Goal: Navigation & Orientation: Find specific page/section

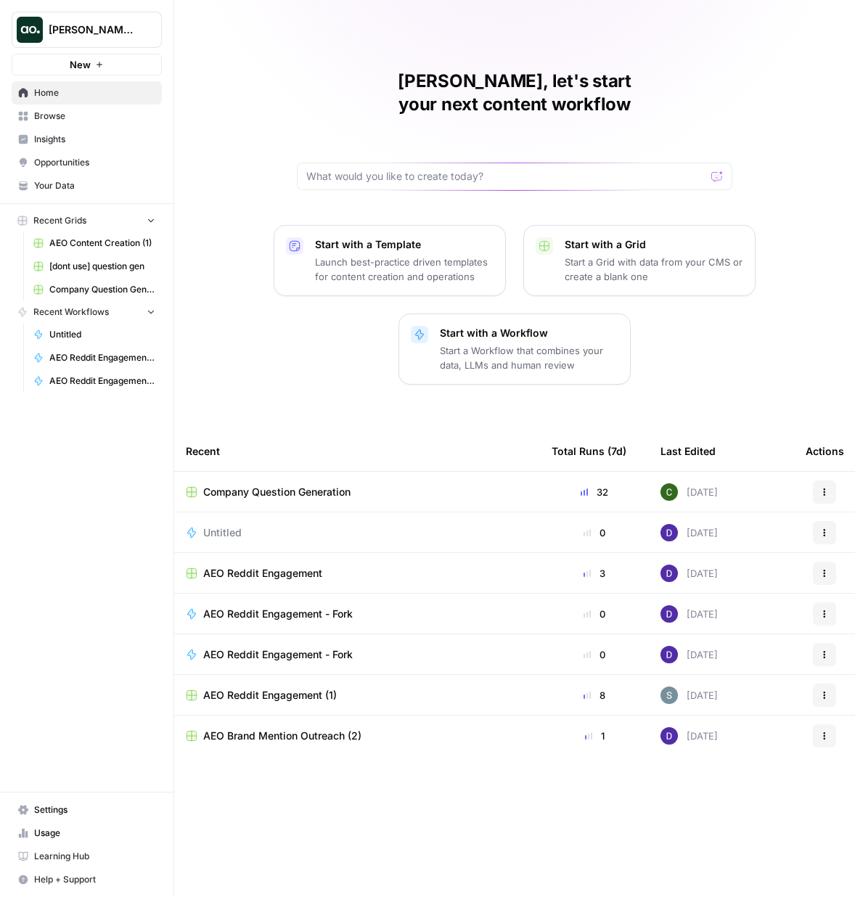
click at [65, 141] on span "Insights" at bounding box center [94, 139] width 121 height 13
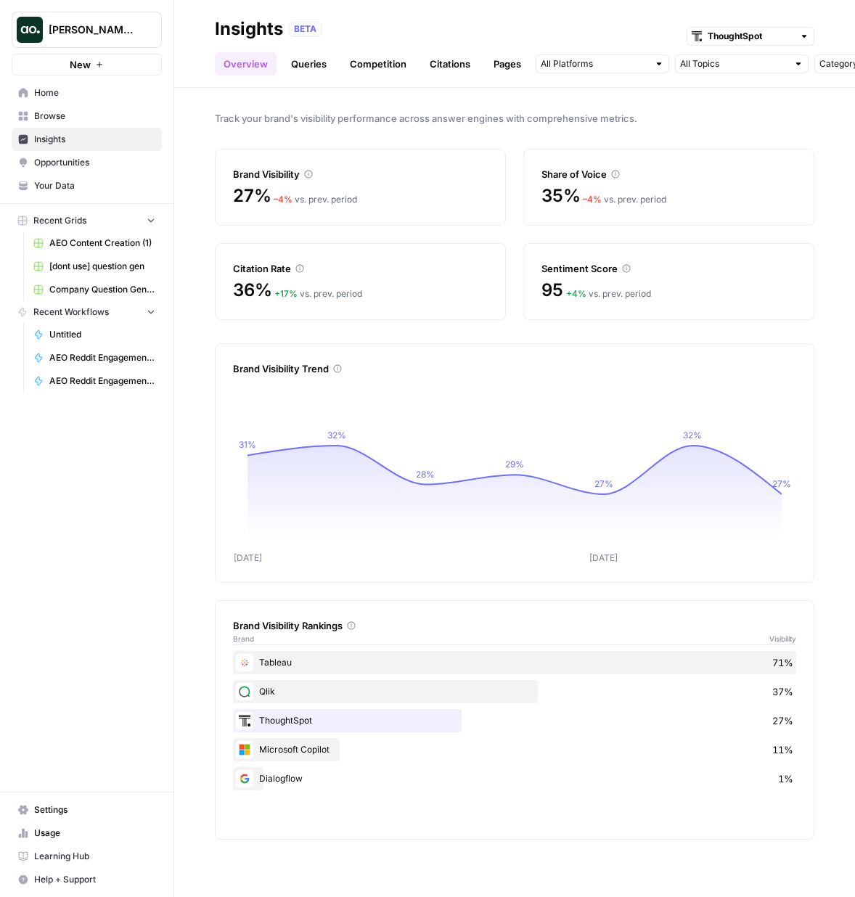
click at [316, 77] on header "Insights BETA ThoughtSpot Overview Queries Competition Citations Pages Category…" at bounding box center [514, 44] width 681 height 88
click at [317, 64] on link "Queries" at bounding box center [308, 63] width 53 height 23
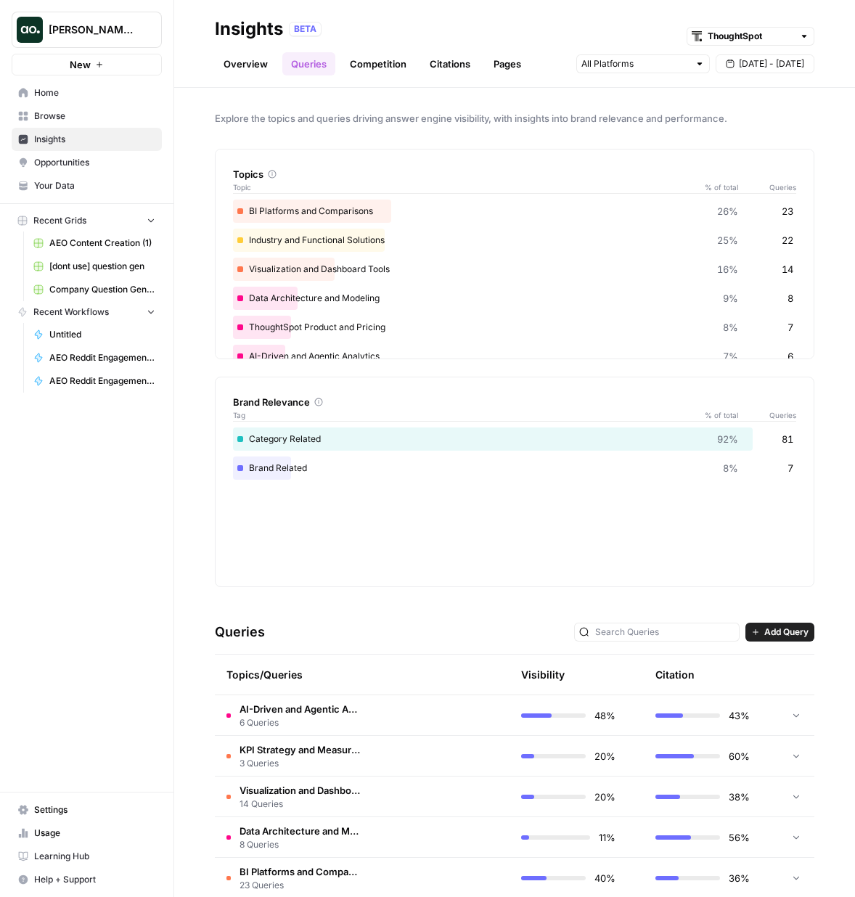
click at [402, 60] on link "Competition" at bounding box center [378, 63] width 74 height 23
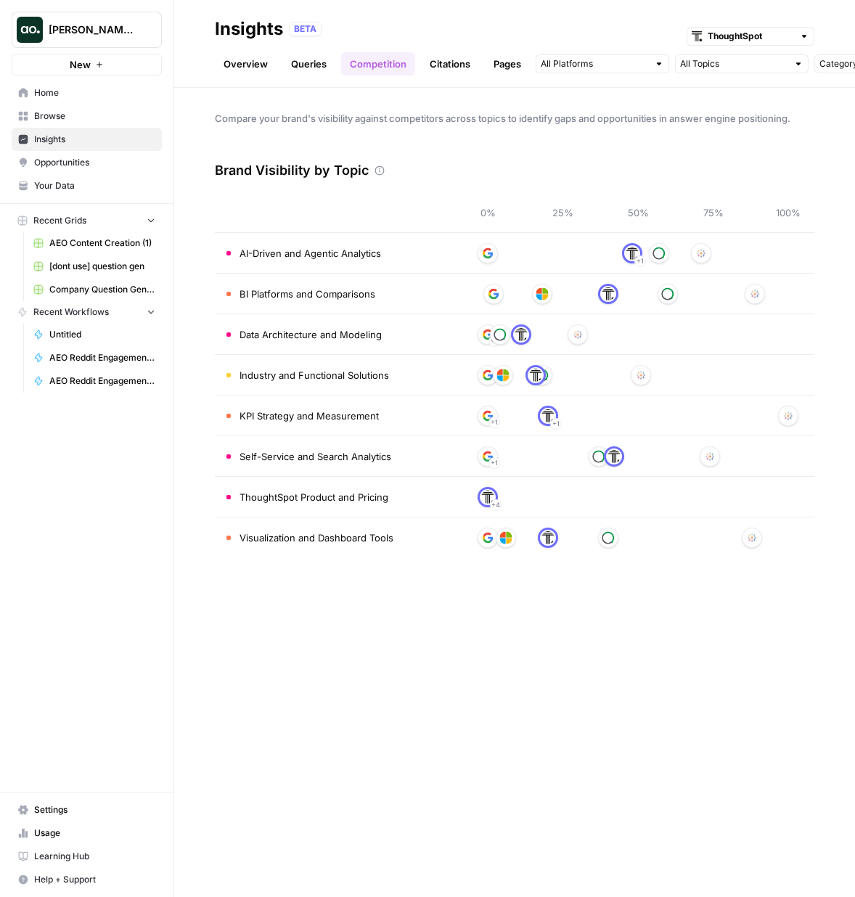
click at [448, 71] on link "Citations" at bounding box center [450, 63] width 58 height 23
